Goal: Task Accomplishment & Management: Manage account settings

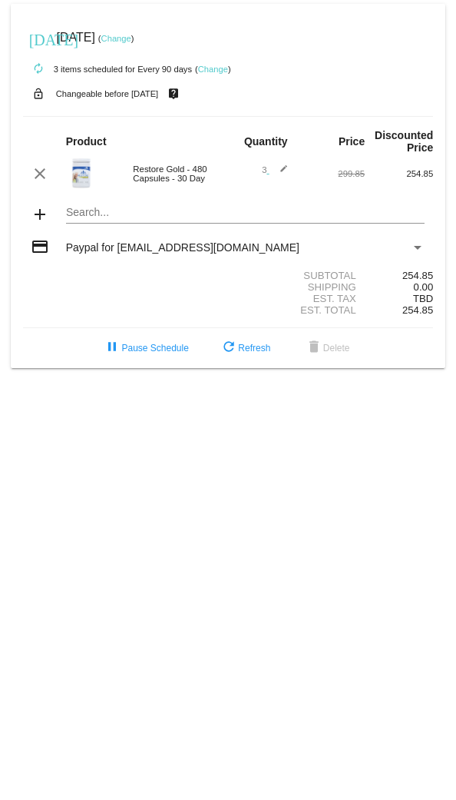
click at [216, 71] on link "Change" at bounding box center [213, 69] width 30 height 9
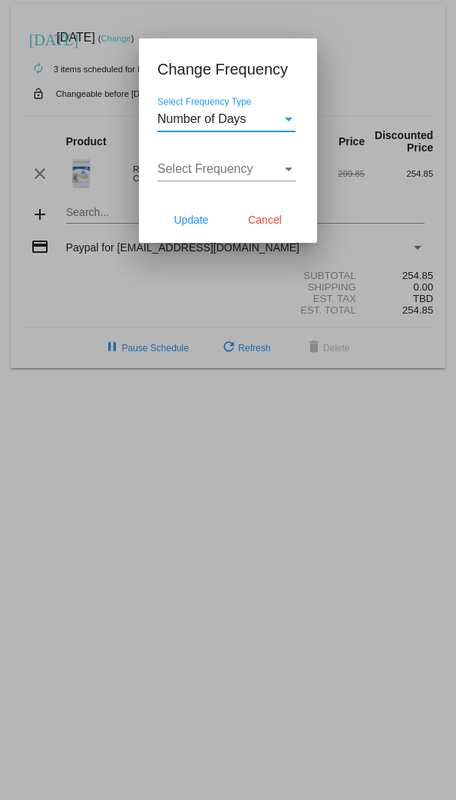
click at [378, 45] on div at bounding box center [228, 400] width 456 height 800
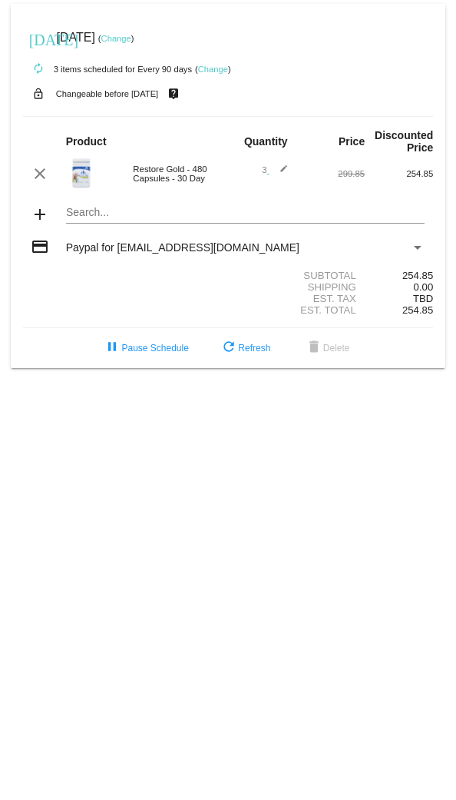
click at [131, 40] on link "Change" at bounding box center [116, 38] width 30 height 9
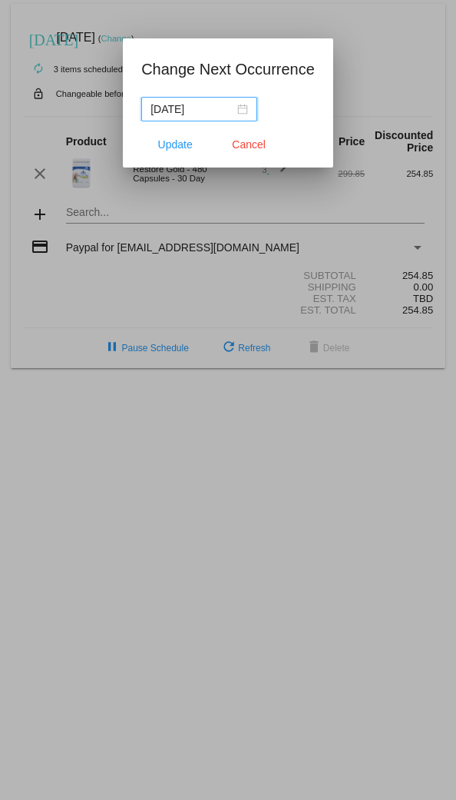
click at [238, 110] on div "[DATE]" at bounding box center [200, 109] width 98 height 17
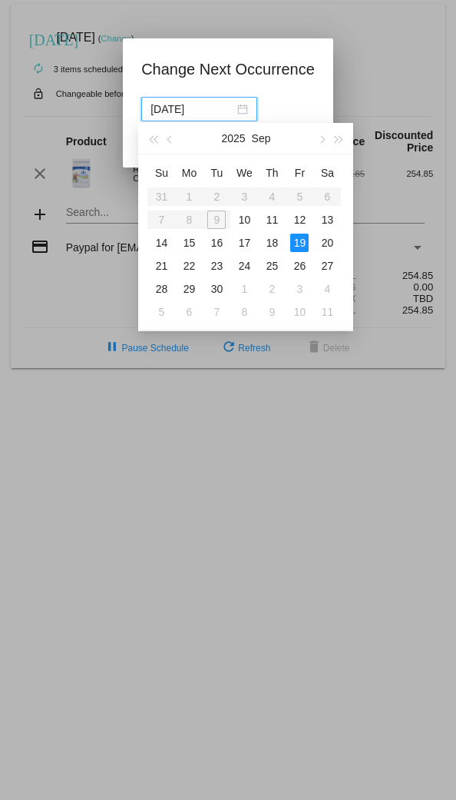
click at [338, 141] on span "button" at bounding box center [339, 140] width 8 height 8
click at [173, 137] on button "button" at bounding box center [170, 138] width 17 height 31
click at [162, 135] on button "button" at bounding box center [170, 138] width 17 height 31
click at [151, 138] on button "button" at bounding box center [152, 138] width 17 height 31
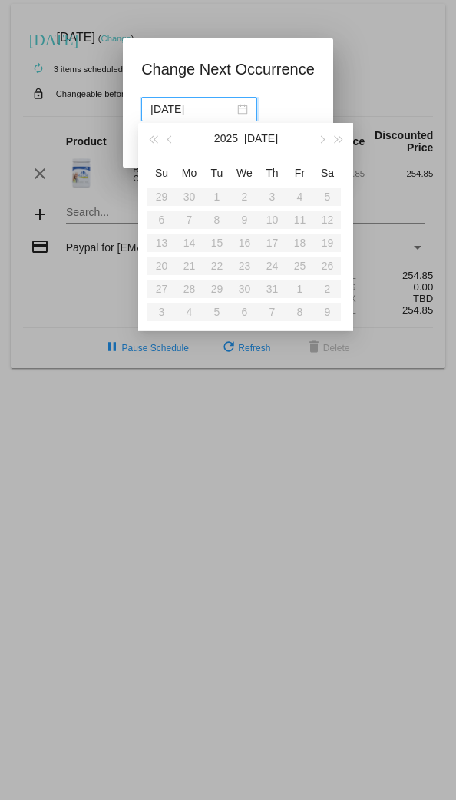
click at [318, 138] on button "button" at bounding box center [321, 138] width 17 height 31
click at [317, 137] on button "button" at bounding box center [321, 138] width 17 height 31
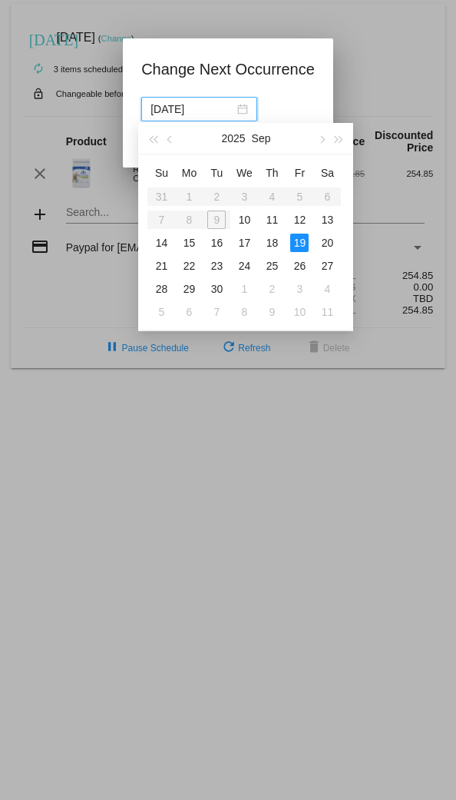
click at [323, 135] on button "button" at bounding box center [321, 138] width 17 height 31
click at [225, 290] on div "28" at bounding box center [216, 289] width 18 height 18
type input "[DATE]"
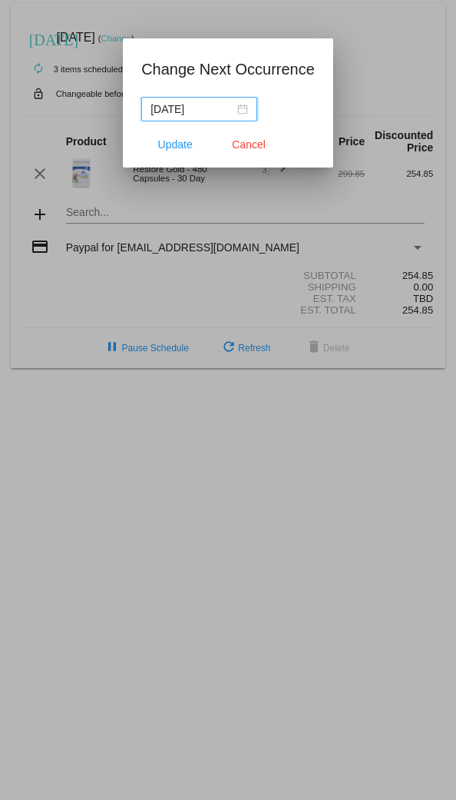
click at [177, 149] on span "Update" at bounding box center [175, 144] width 35 height 12
